Goal: Understand process/instructions

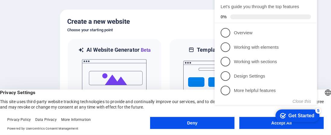
click at [22, 31] on div at bounding box center [165, 67] width 331 height 135
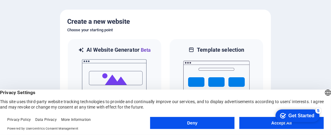
click at [18, 120] on link "Privacy Policy" at bounding box center [18, 120] width 23 height 4
click at [194, 124] on button "Deny" at bounding box center [192, 123] width 84 height 12
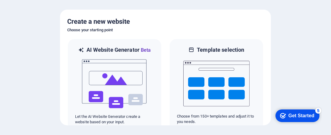
click at [298, 116] on div "Get Started" at bounding box center [301, 115] width 26 height 5
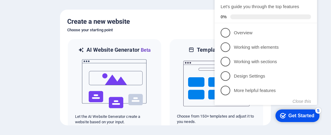
click at [223, 31] on span "1" at bounding box center [225, 33] width 10 height 10
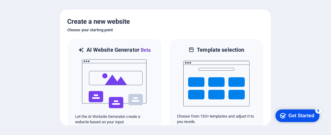
click at [302, 116] on div "Get Started" at bounding box center [301, 115] width 26 height 5
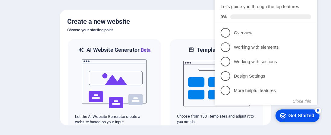
click at [309, 33] on icon at bounding box center [308, 32] width 5 height 5
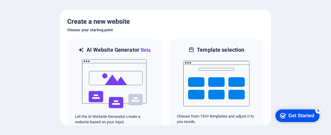
click at [295, 114] on div "Get Started" at bounding box center [301, 115] width 26 height 5
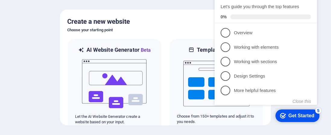
click at [310, 100] on button "Close this" at bounding box center [301, 101] width 18 height 5
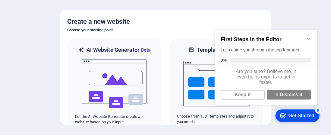
click at [274, 99] on link "× Dismiss it" at bounding box center [289, 95] width 44 height 10
